Goal: Information Seeking & Learning: Learn about a topic

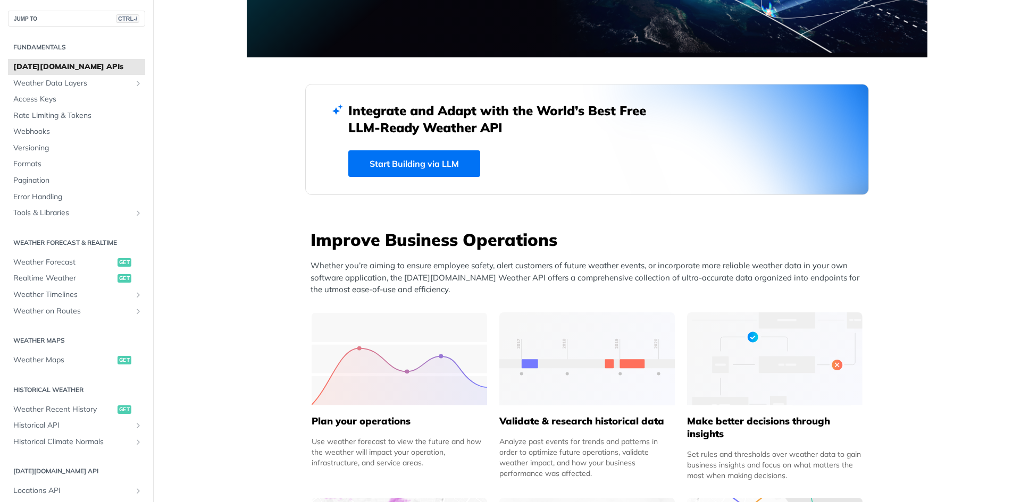
scroll to position [372, 0]
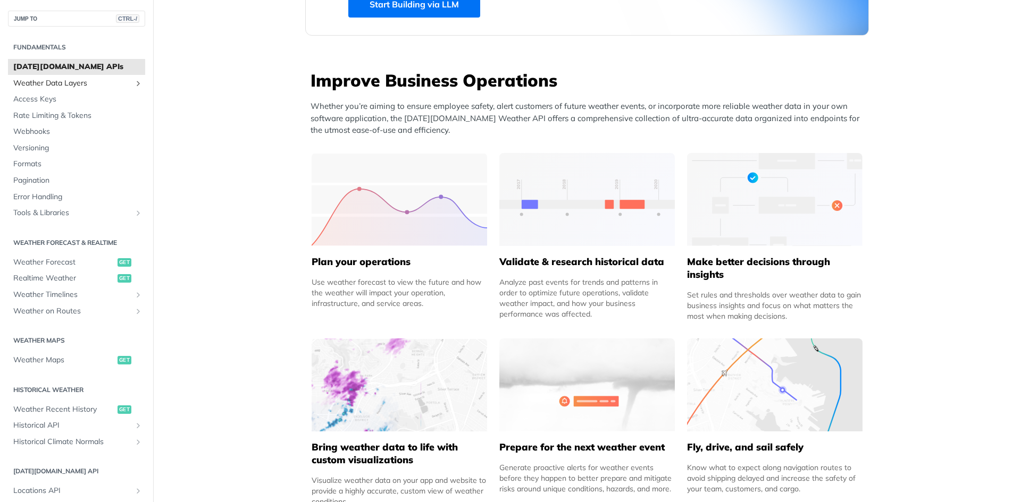
click at [61, 80] on span "Weather Data Layers" at bounding box center [72, 83] width 118 height 11
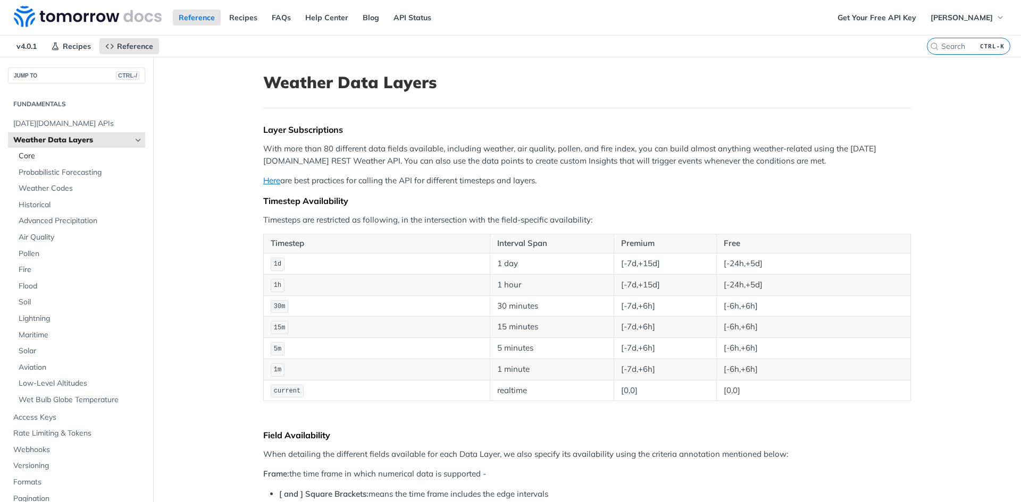
click at [81, 160] on span "Core" at bounding box center [81, 156] width 124 height 11
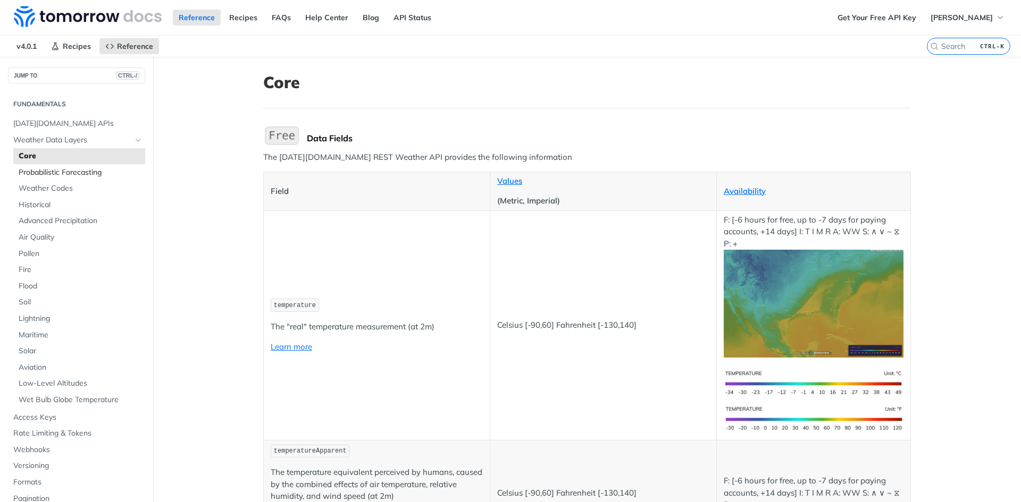
click at [85, 175] on span "Probabilistic Forecasting" at bounding box center [81, 172] width 124 height 11
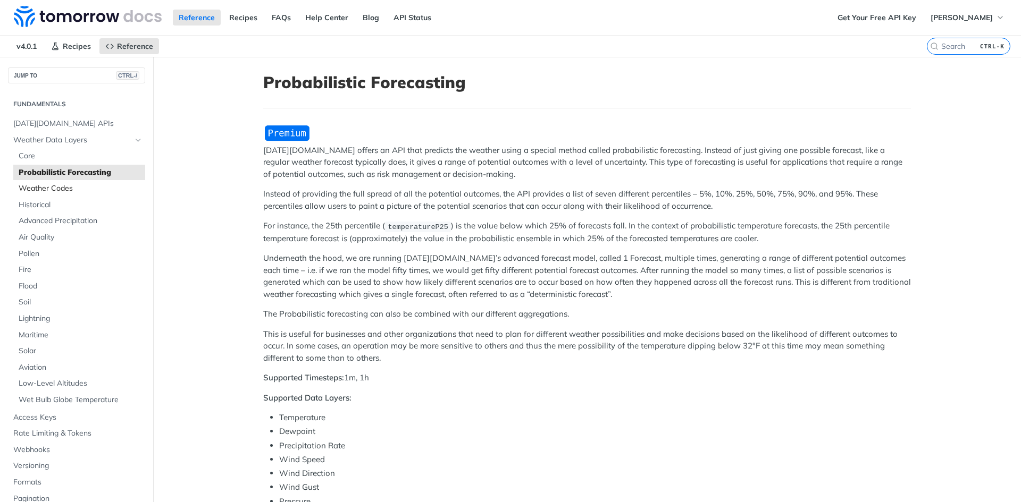
click at [79, 187] on span "Weather Codes" at bounding box center [81, 188] width 124 height 11
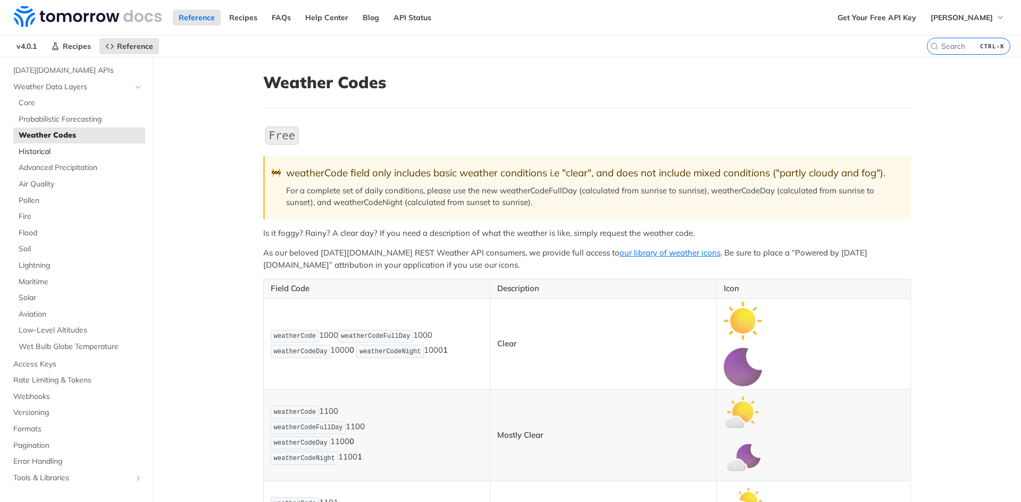
drag, startPoint x: 53, startPoint y: 148, endPoint x: 63, endPoint y: 155, distance: 11.5
click at [53, 148] on span "Historical" at bounding box center [81, 152] width 124 height 11
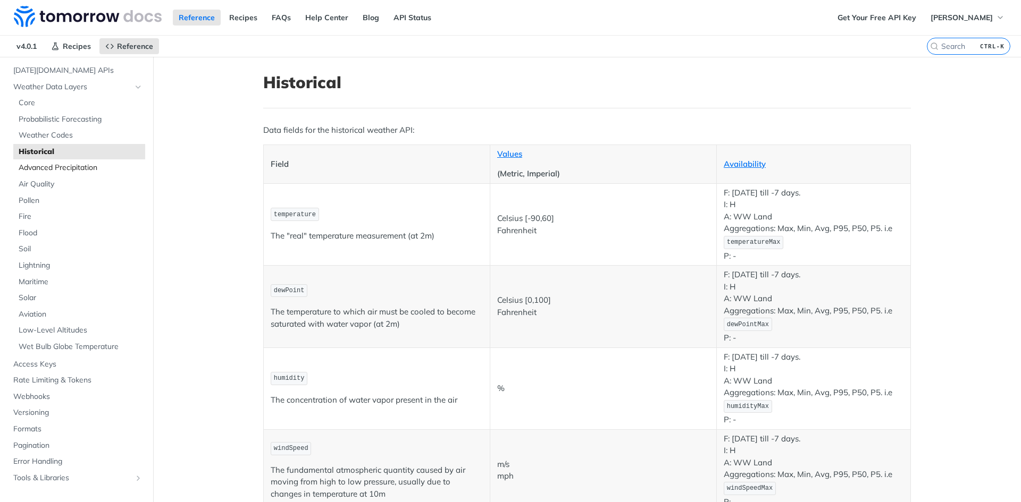
click at [100, 165] on span "Advanced Precipitation" at bounding box center [81, 168] width 124 height 11
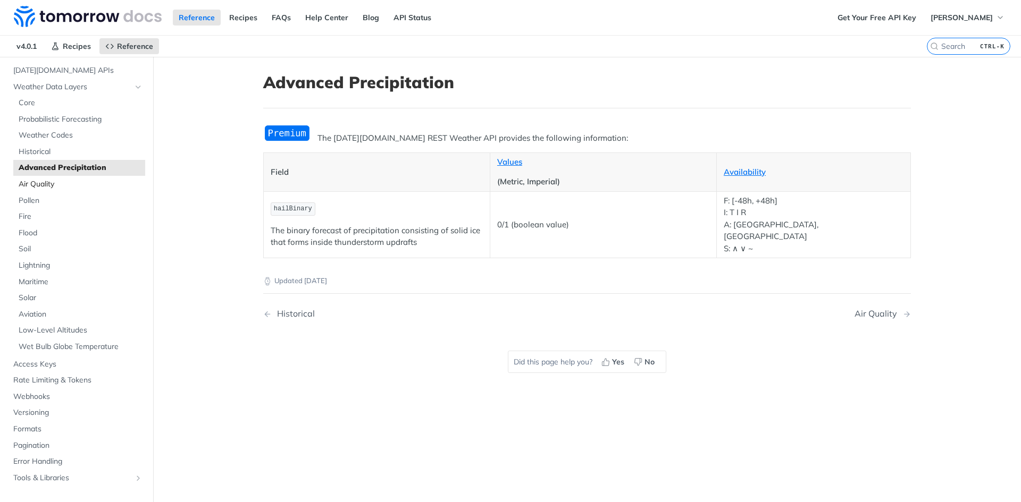
click at [61, 181] on span "Air Quality" at bounding box center [81, 184] width 124 height 11
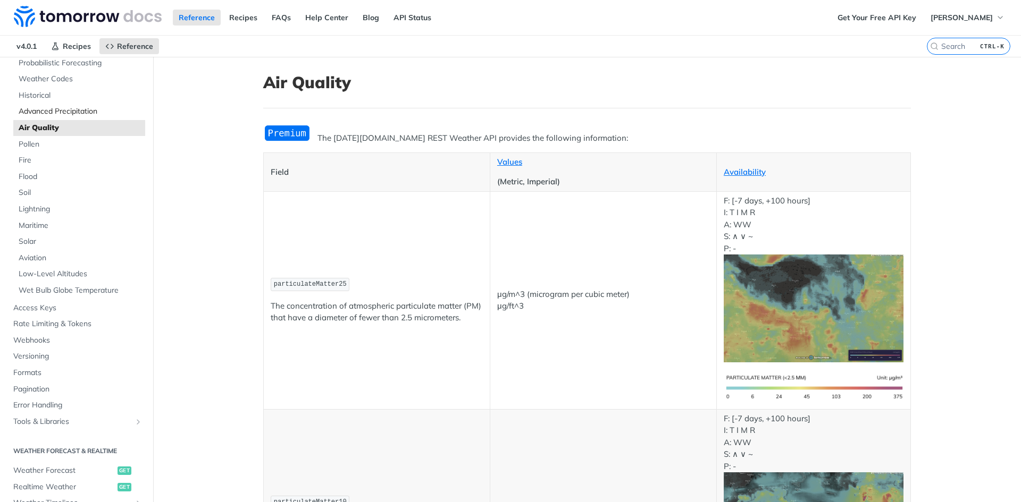
scroll to position [160, 0]
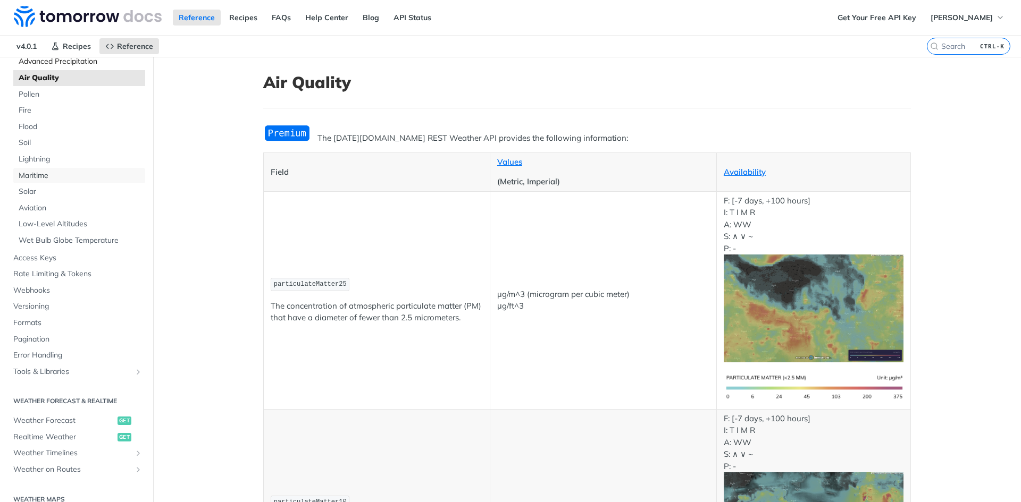
click at [64, 175] on span "Maritime" at bounding box center [81, 176] width 124 height 11
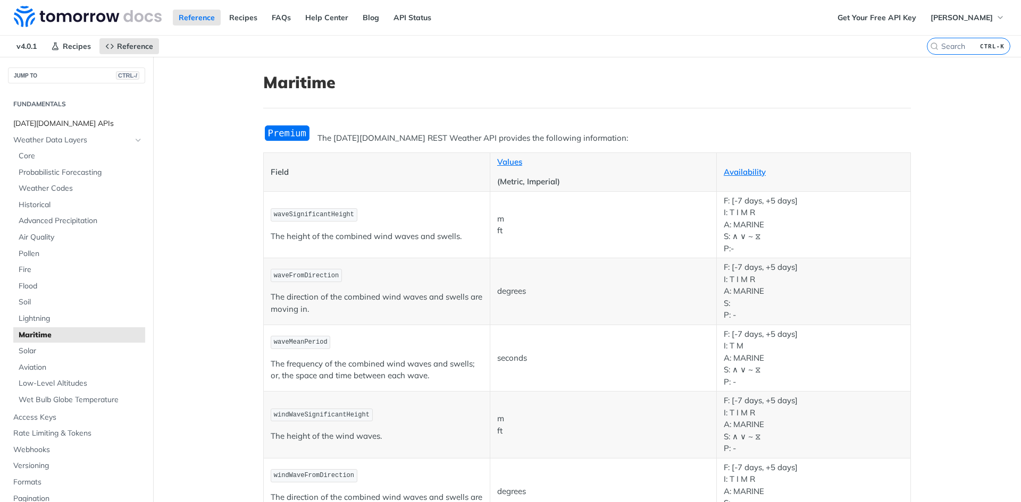
click at [61, 121] on span "[DATE][DOMAIN_NAME] APIs" at bounding box center [77, 124] width 129 height 11
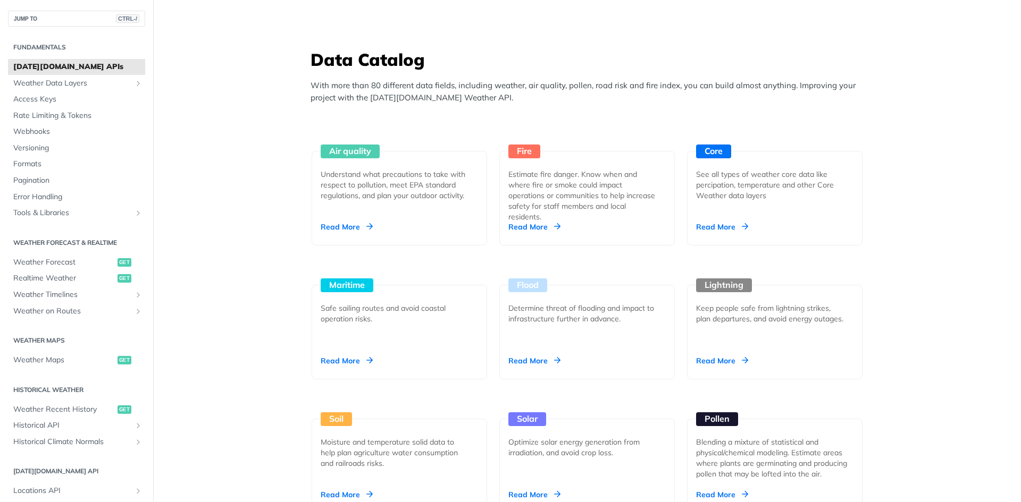
scroll to position [957, 0]
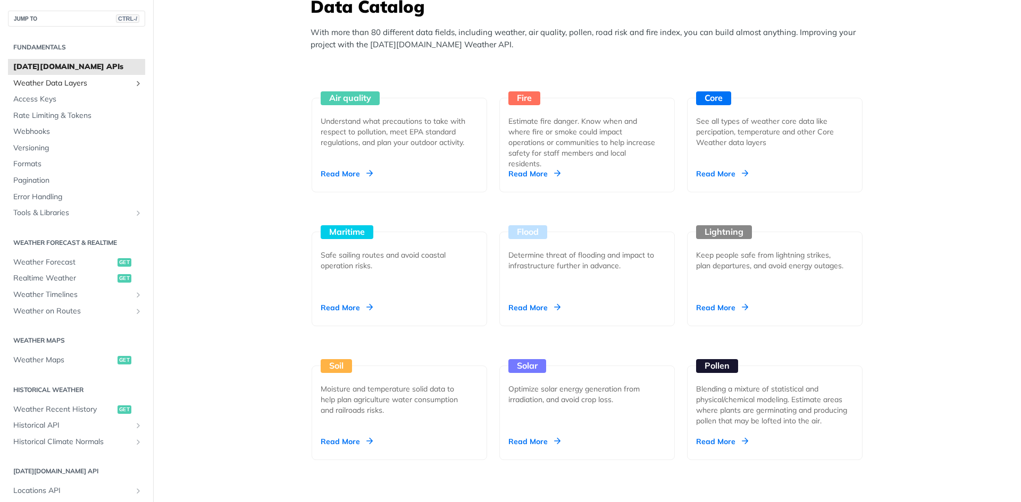
click at [60, 81] on span "Weather Data Layers" at bounding box center [72, 83] width 118 height 11
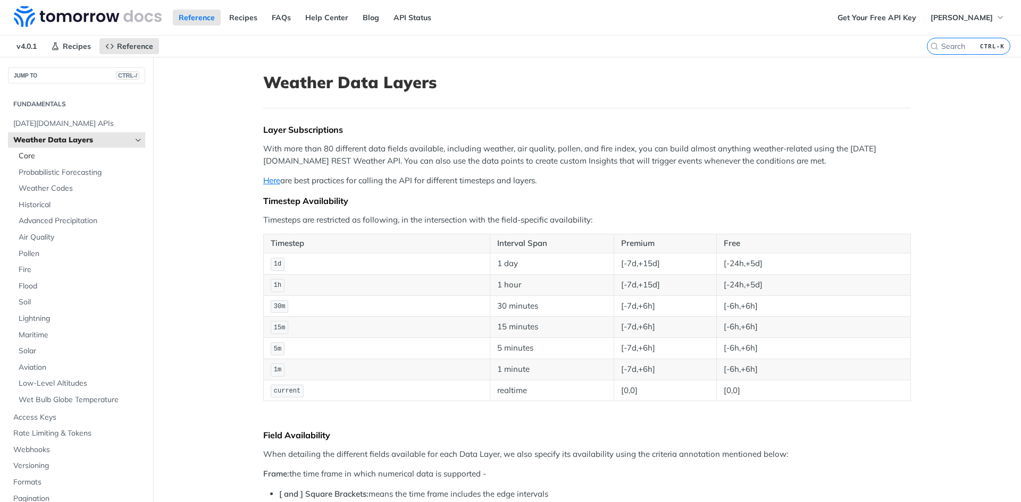
click at [51, 157] on span "Core" at bounding box center [81, 156] width 124 height 11
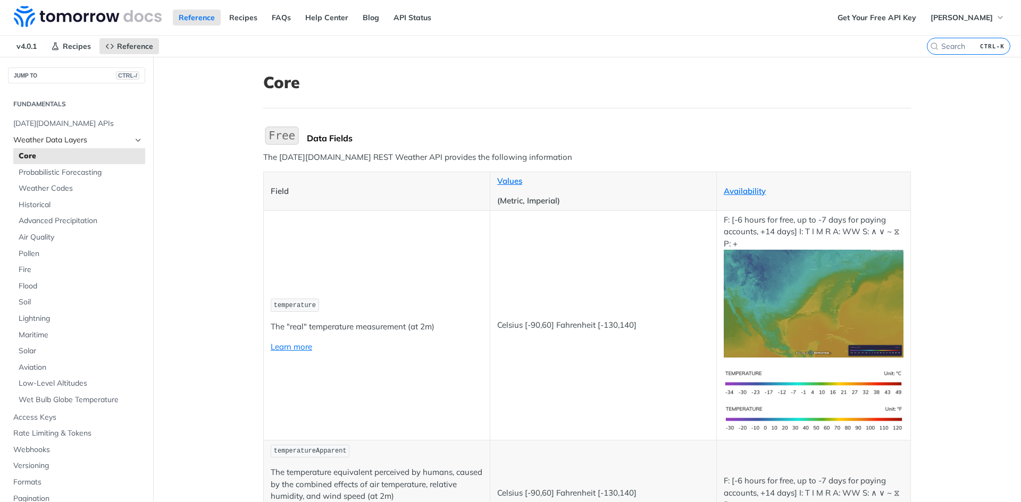
click at [58, 143] on span "Weather Data Layers" at bounding box center [72, 140] width 118 height 11
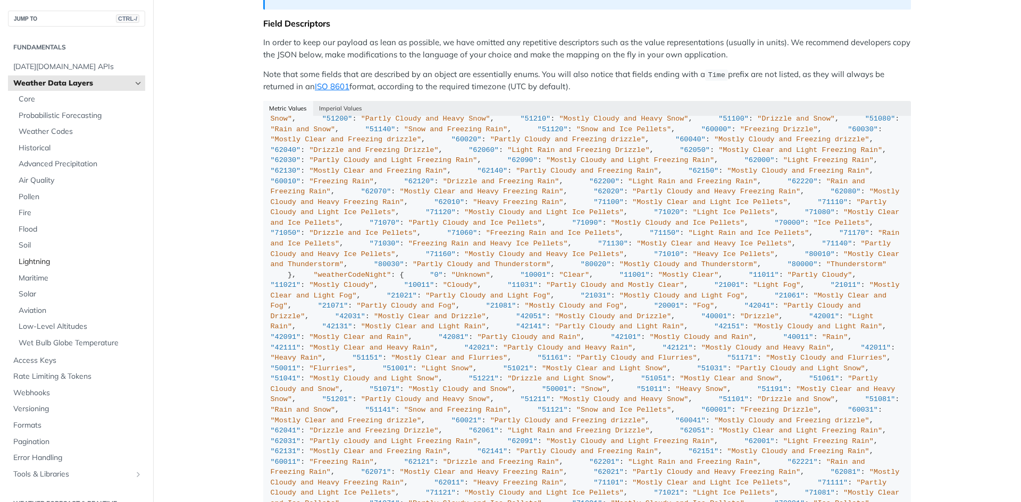
scroll to position [40, 0]
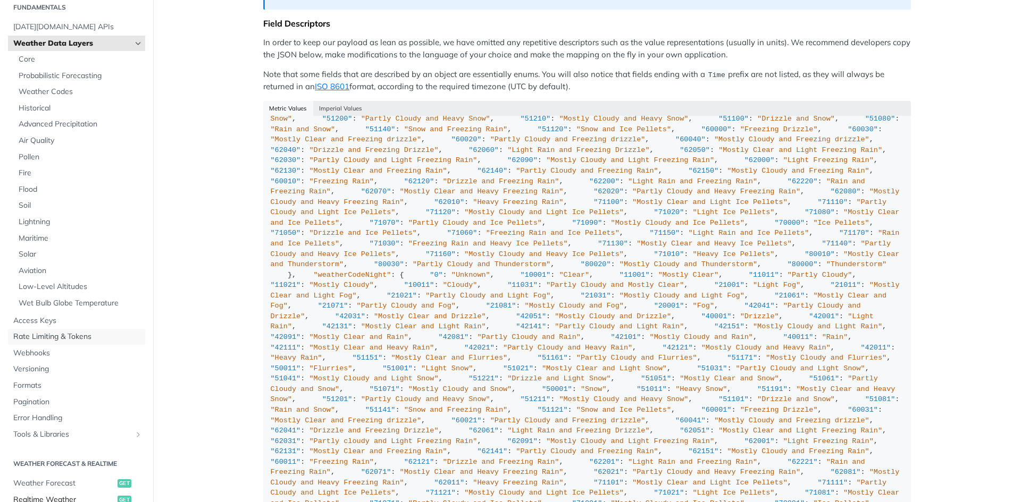
click at [61, 332] on span "Rate Limiting & Tokens" at bounding box center [77, 337] width 129 height 11
click at [46, 332] on span "Rate Limiting & Tokens" at bounding box center [77, 337] width 129 height 11
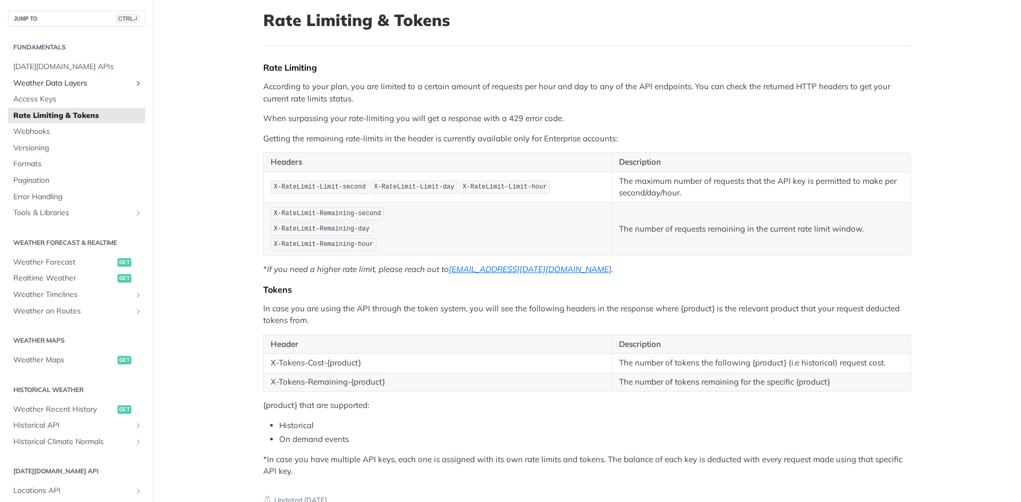
click at [93, 83] on span "Weather Data Layers" at bounding box center [72, 83] width 118 height 11
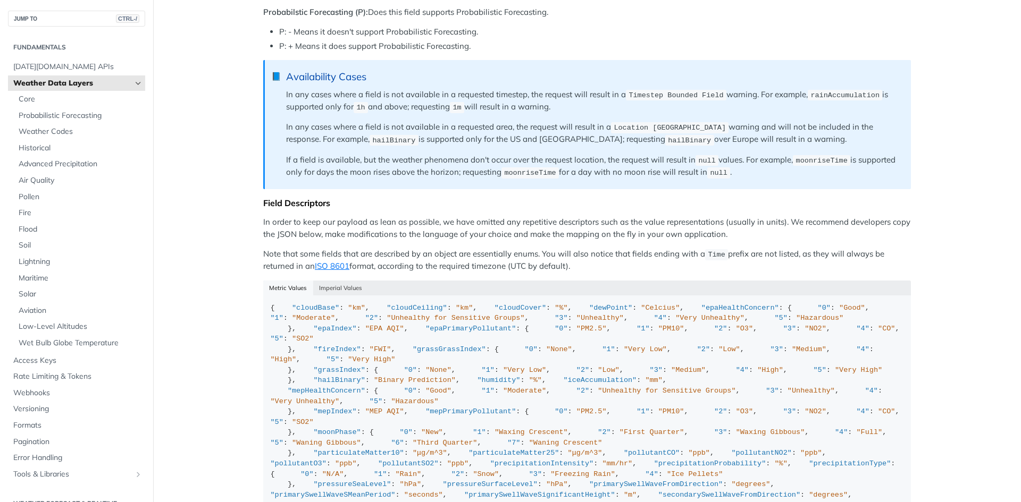
scroll to position [798, 0]
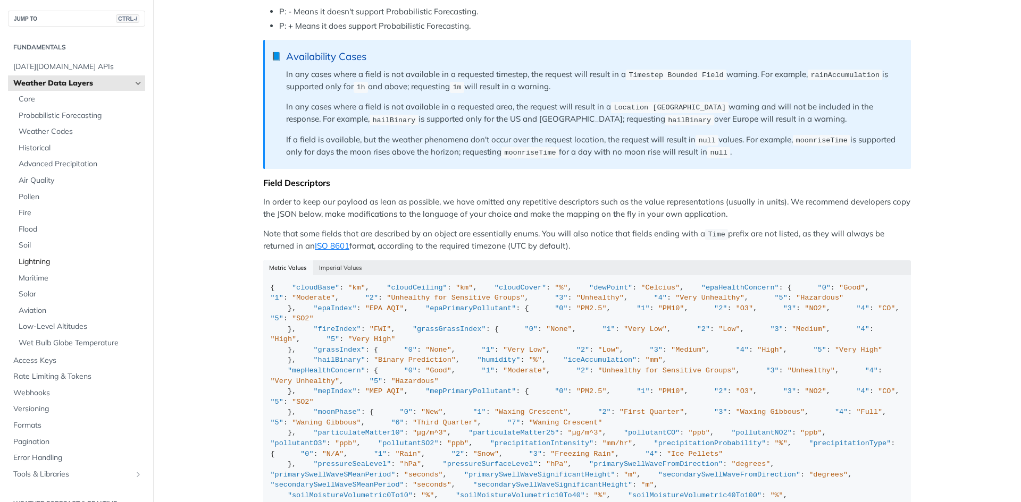
click at [44, 259] on span "Lightning" at bounding box center [81, 262] width 124 height 11
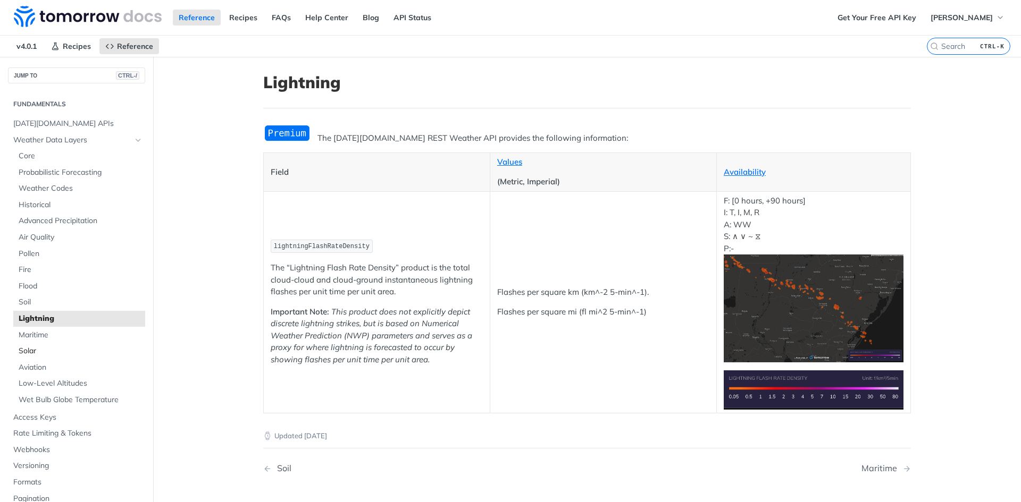
click at [44, 351] on span "Solar" at bounding box center [81, 351] width 124 height 11
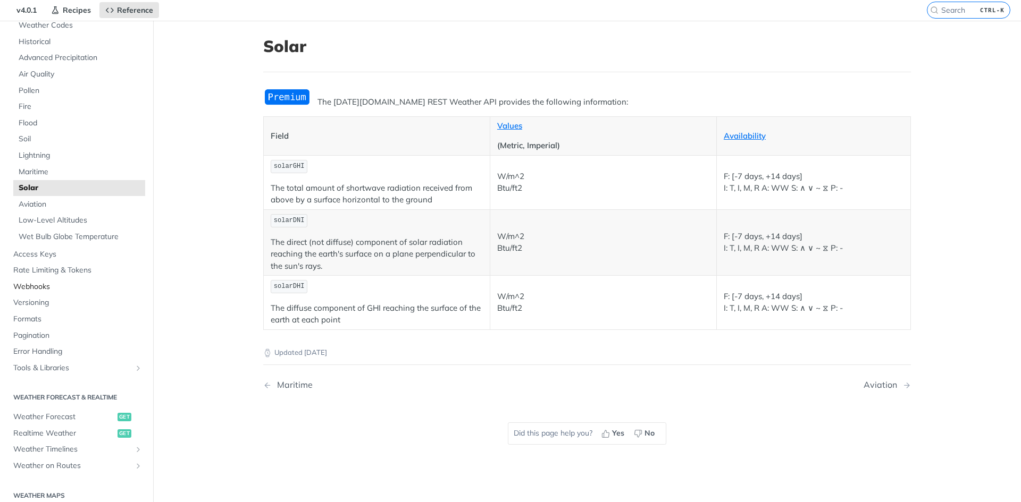
scroll to position [146, 0]
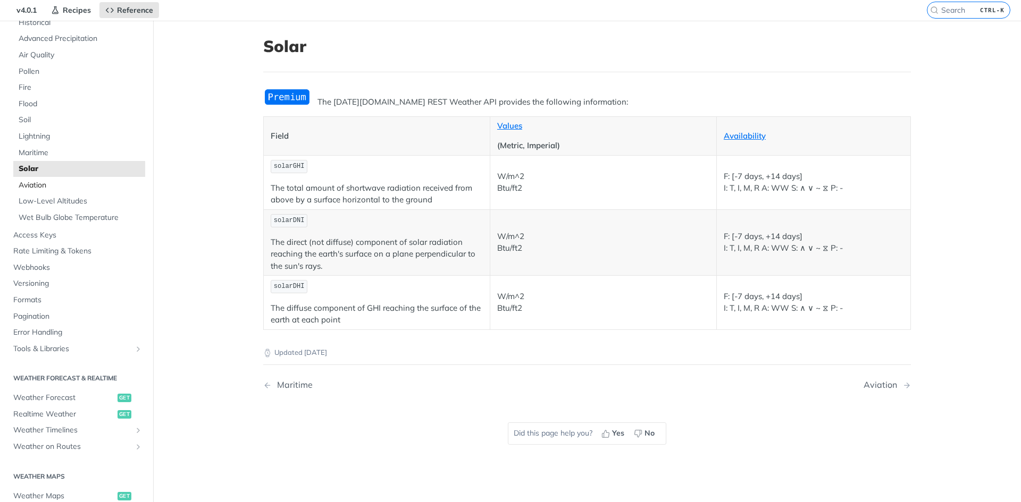
click at [49, 185] on span "Aviation" at bounding box center [81, 185] width 124 height 11
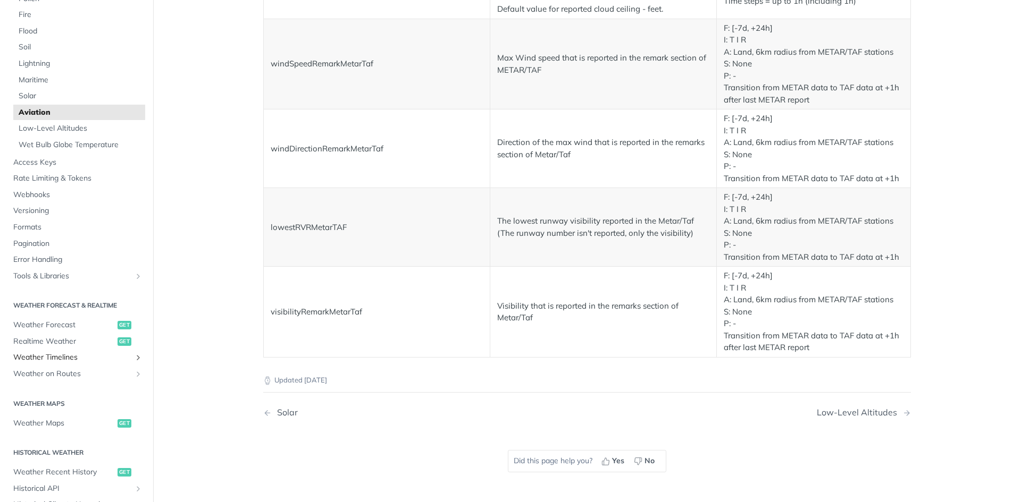
scroll to position [199, 0]
click at [93, 329] on span "Weather Forecast" at bounding box center [64, 324] width 102 height 11
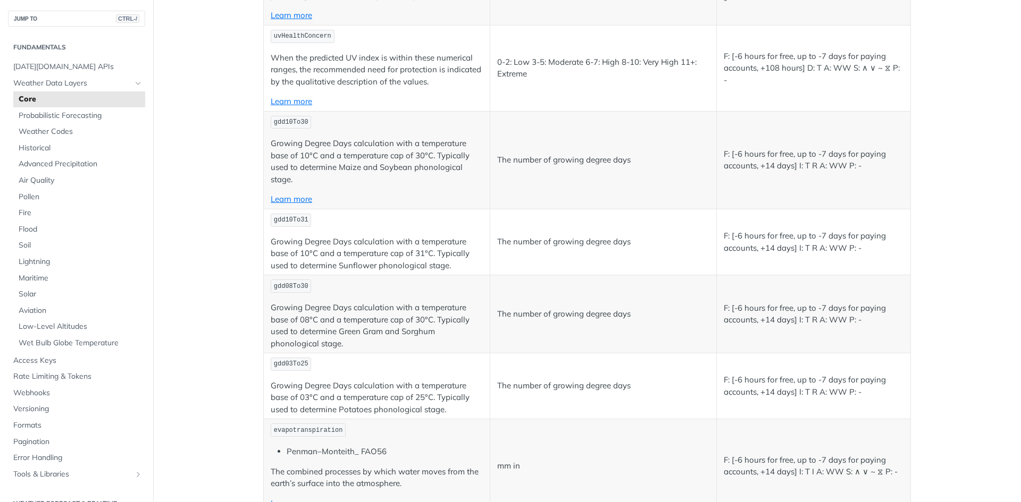
scroll to position [4839, 0]
click at [83, 119] on span "Probabilistic Forecasting" at bounding box center [81, 116] width 124 height 11
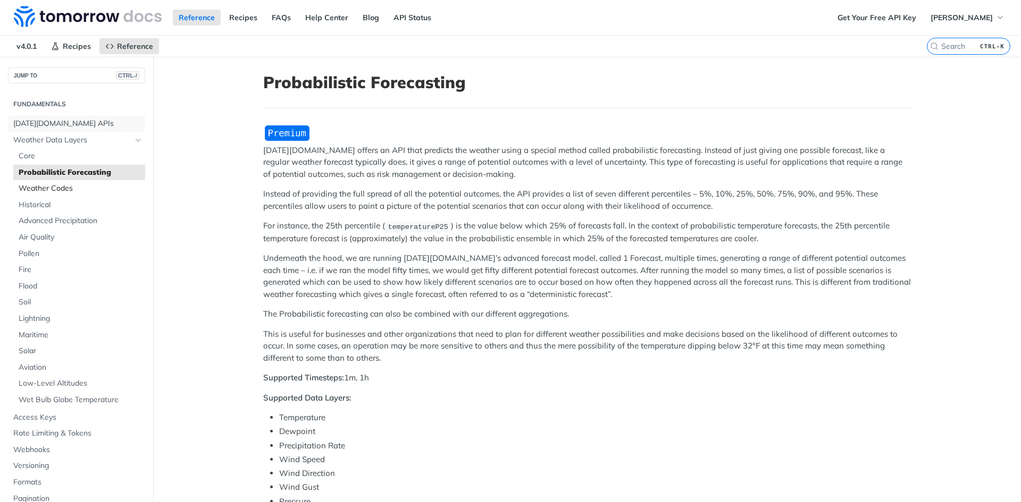
click at [82, 130] on link "[DATE][DOMAIN_NAME] APIs" at bounding box center [76, 124] width 137 height 16
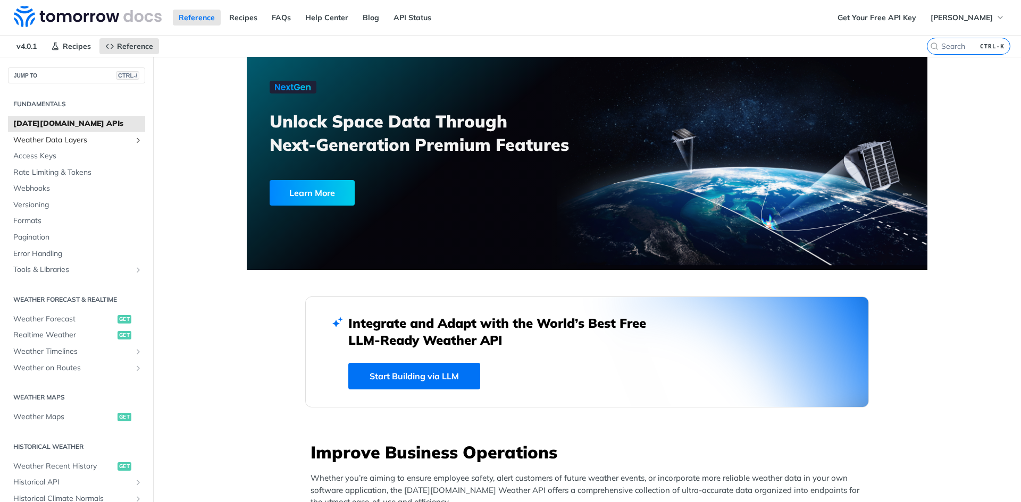
click at [80, 140] on span "Weather Data Layers" at bounding box center [72, 140] width 118 height 11
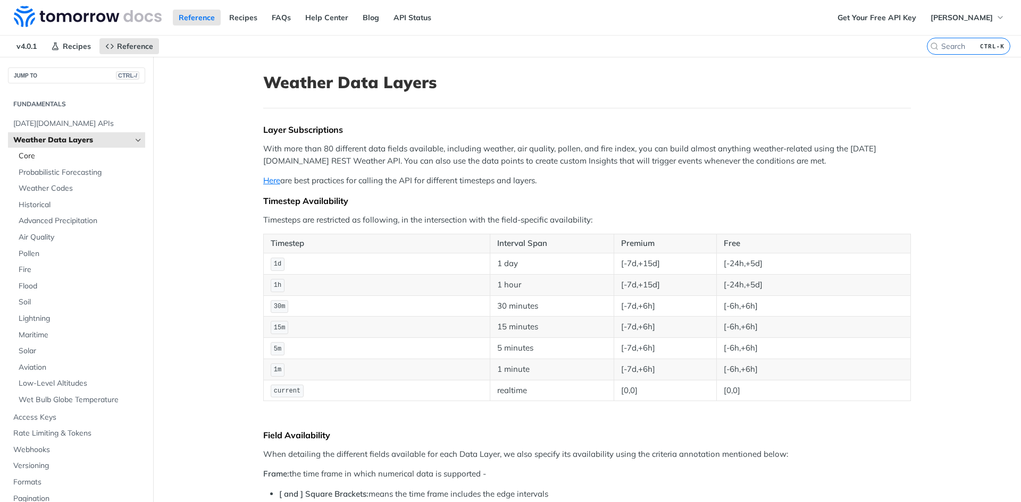
click at [71, 161] on span "Core" at bounding box center [81, 156] width 124 height 11
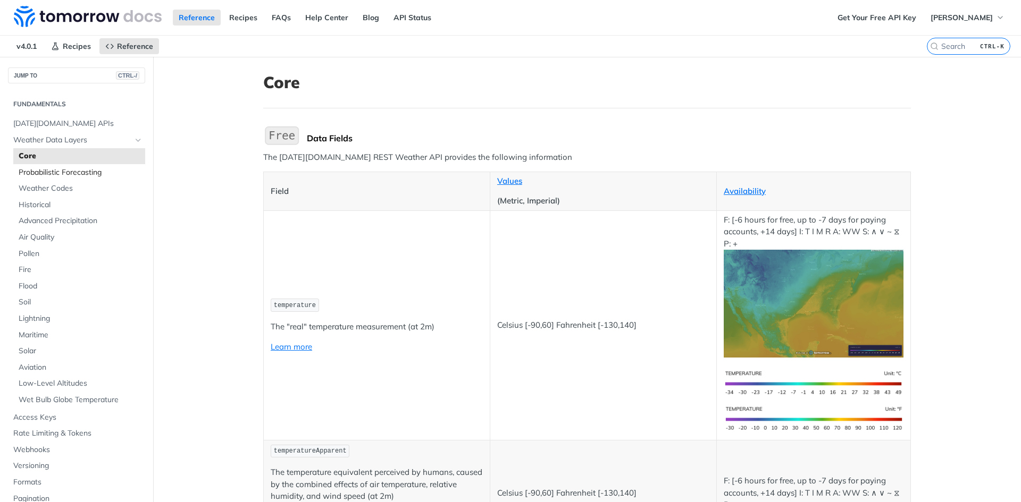
click at [69, 169] on span "Probabilistic Forecasting" at bounding box center [81, 172] width 124 height 11
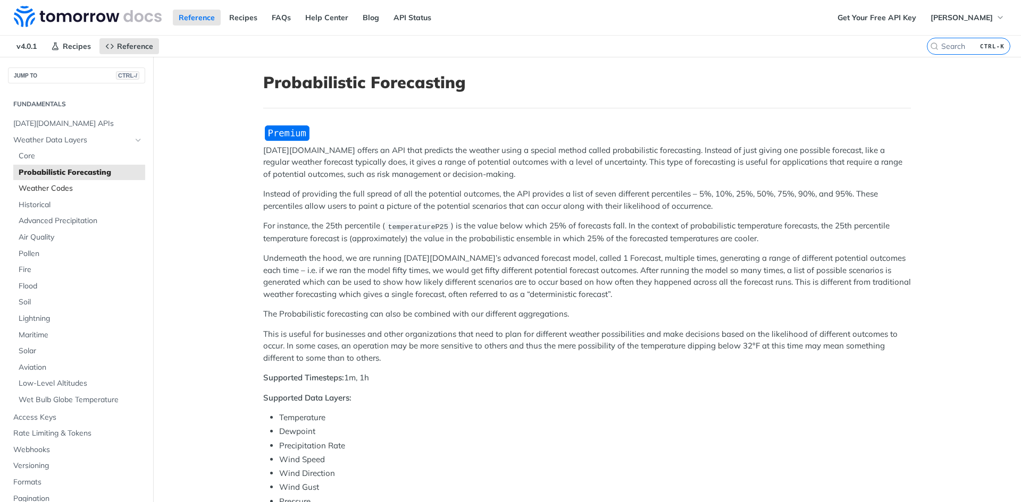
click at [66, 185] on span "Weather Codes" at bounding box center [81, 188] width 124 height 11
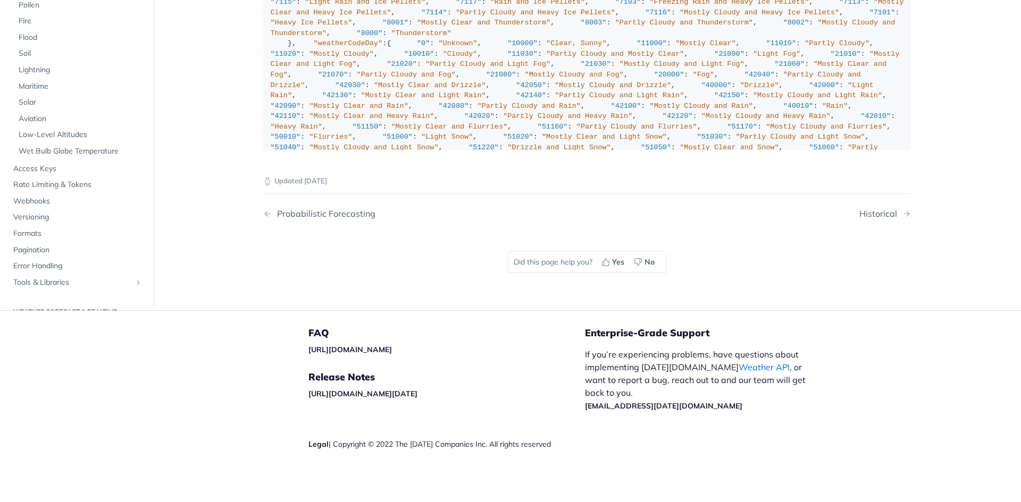
scroll to position [6327, 0]
